Goal: Task Accomplishment & Management: Use online tool/utility

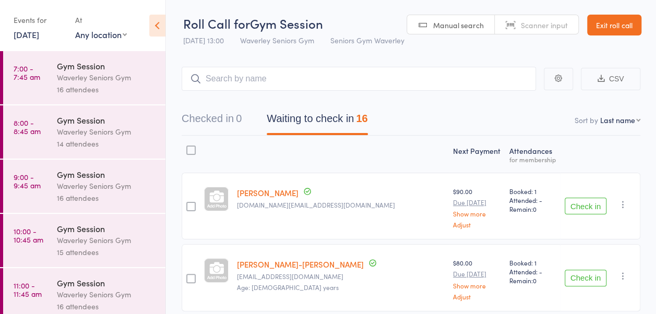
click at [50, 22] on div "Events for" at bounding box center [39, 19] width 51 height 17
click at [39, 35] on link "[DATE]" at bounding box center [27, 34] width 26 height 11
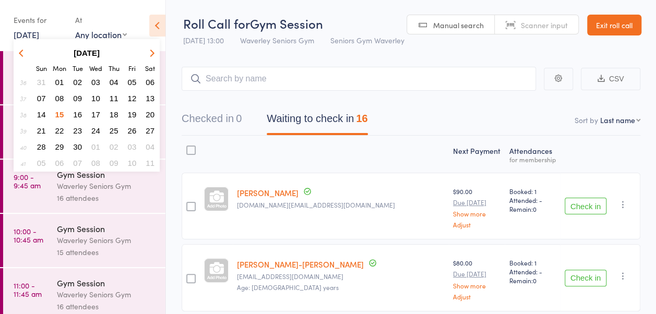
click at [97, 128] on span "24" at bounding box center [95, 130] width 9 height 9
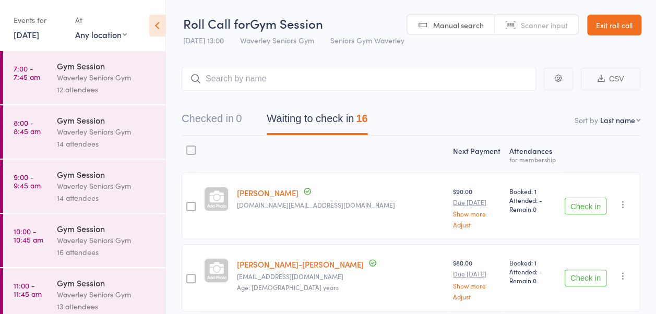
scroll to position [47, 0]
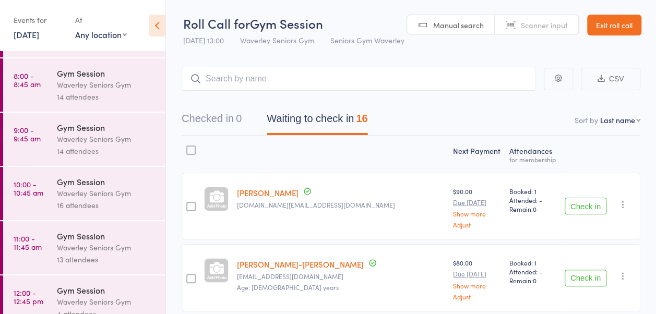
click at [58, 235] on div "Gym Session" at bounding box center [107, 235] width 100 height 11
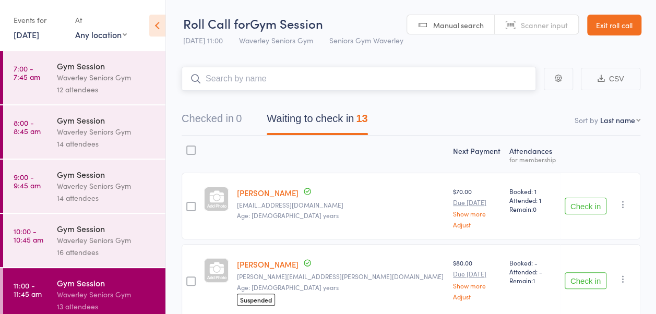
click at [289, 91] on input "search" at bounding box center [359, 79] width 354 height 24
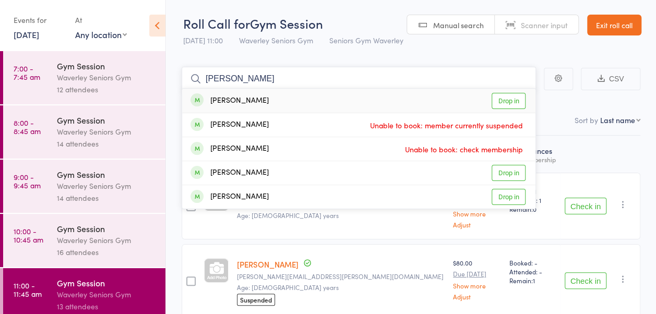
type input "[PERSON_NAME]"
click at [509, 109] on link "Drop in" at bounding box center [508, 101] width 34 height 16
